Goal: Navigation & Orientation: Find specific page/section

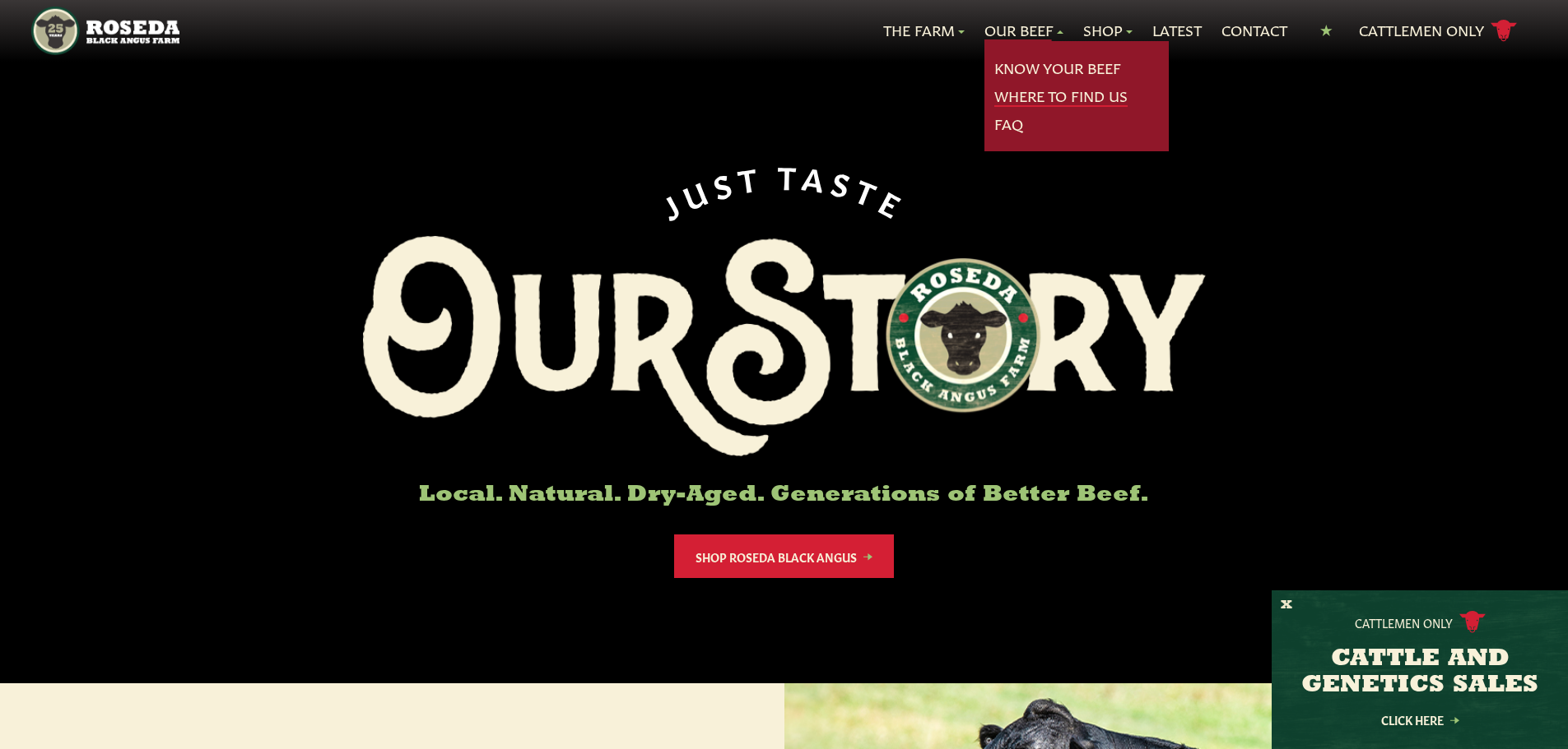
click at [1021, 97] on link "Where To Find Us" at bounding box center [1061, 97] width 133 height 21
click at [1029, 98] on link "Where To Find Us" at bounding box center [1061, 97] width 133 height 21
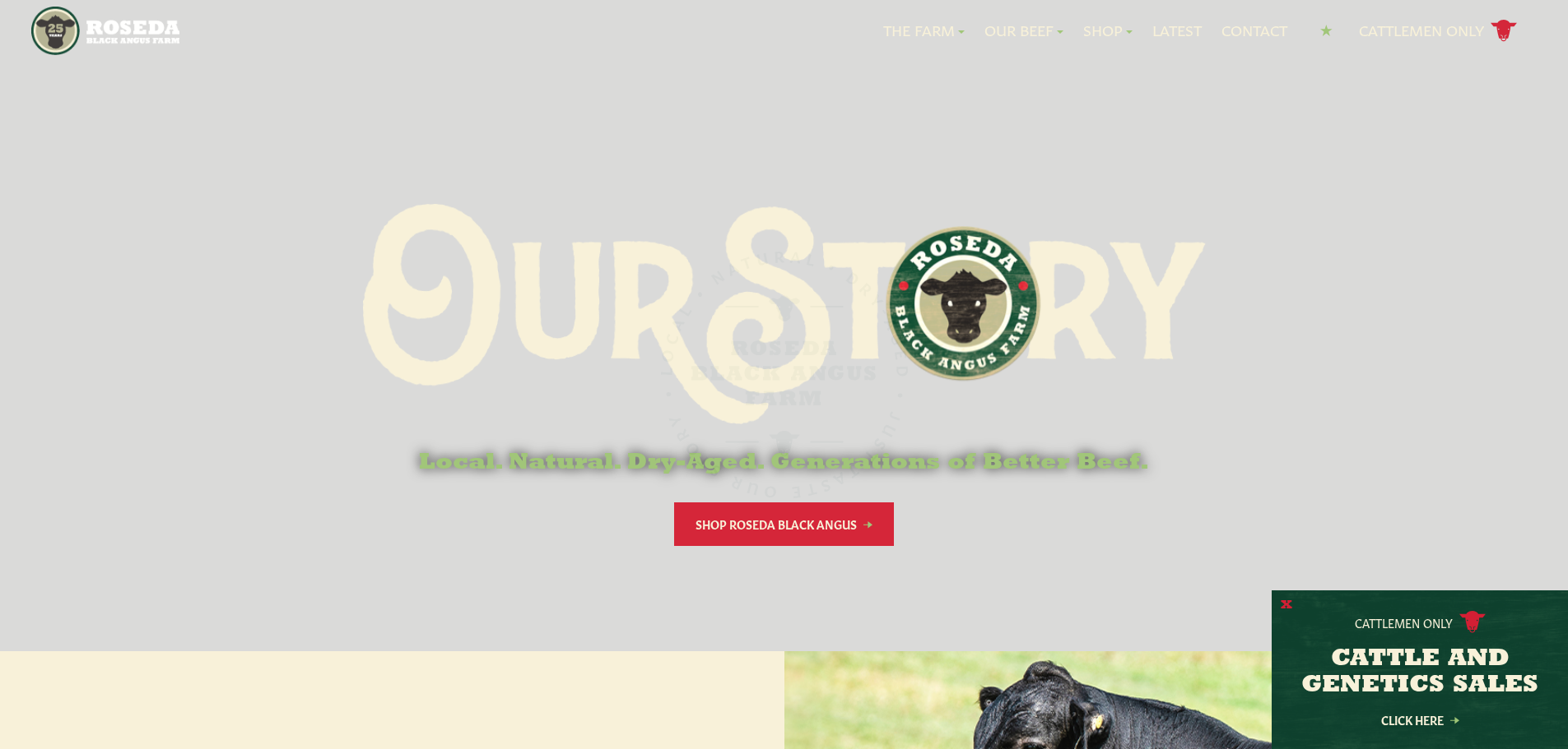
click at [1287, 603] on button "X" at bounding box center [1287, 606] width 12 height 18
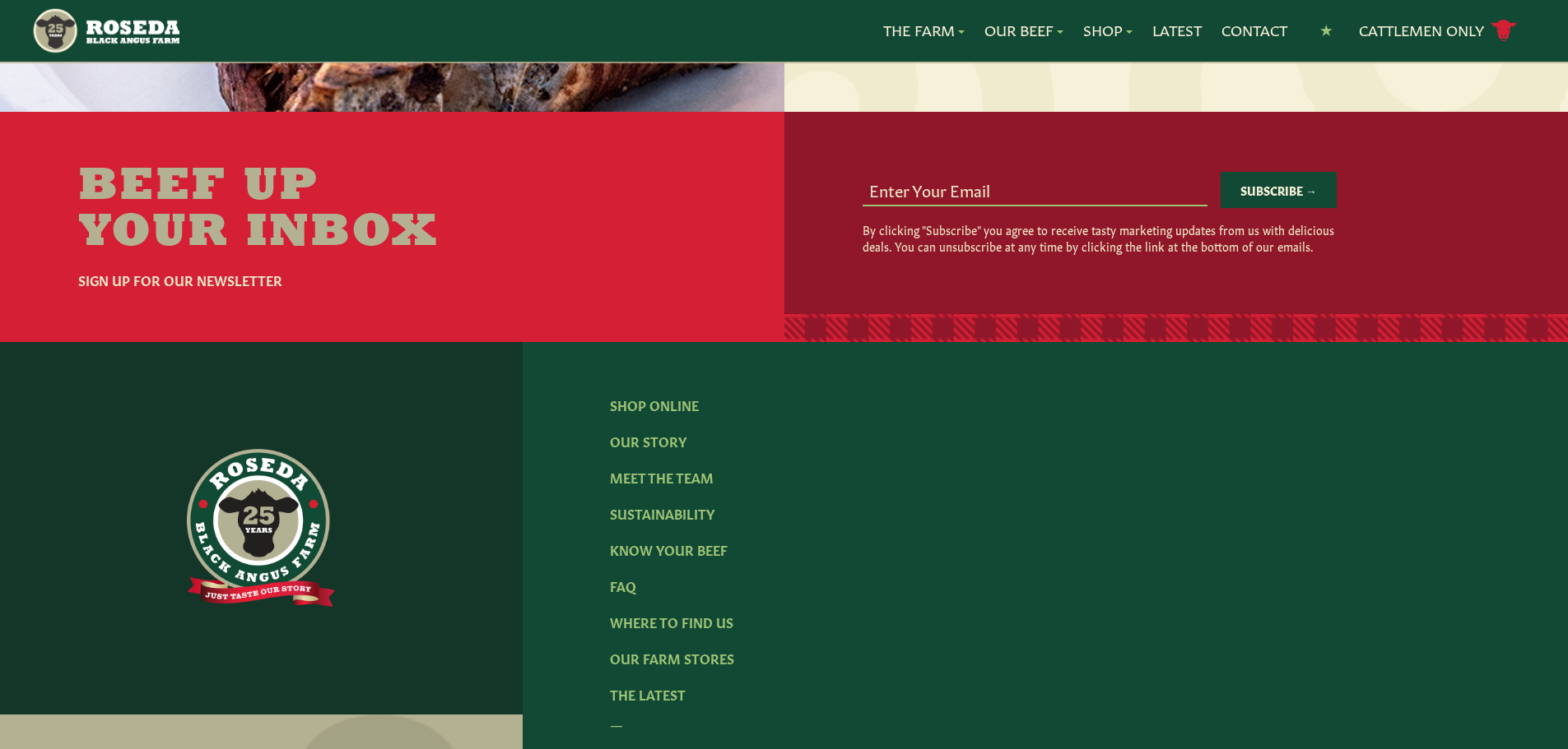
scroll to position [2125, 0]
